Goal: Information Seeking & Learning: Learn about a topic

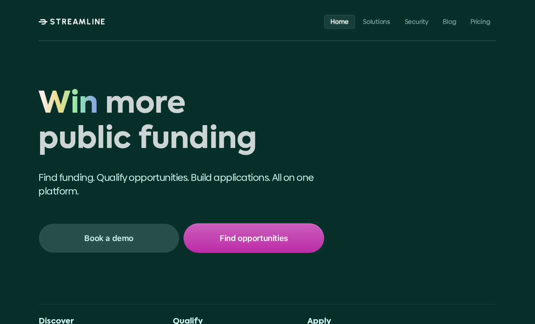
click at [341, 22] on p "Home" at bounding box center [340, 22] width 18 height 8
click at [378, 22] on p "Solutions" at bounding box center [376, 22] width 27 height 8
click at [109, 238] on p "Book a demo" at bounding box center [109, 238] width 49 height 10
click at [254, 238] on p "Find opportunities" at bounding box center [254, 238] width 69 height 10
